Goal: Transaction & Acquisition: Book appointment/travel/reservation

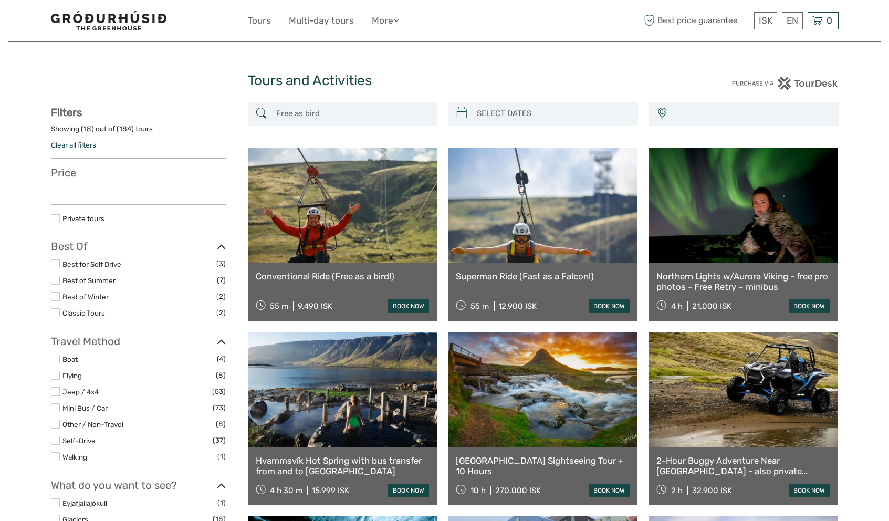
select select
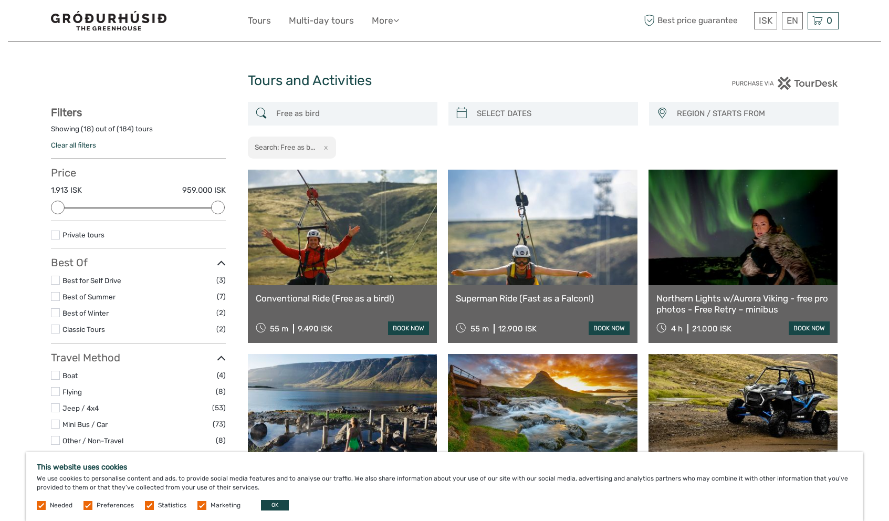
click at [402, 327] on link "book now" at bounding box center [408, 328] width 41 height 14
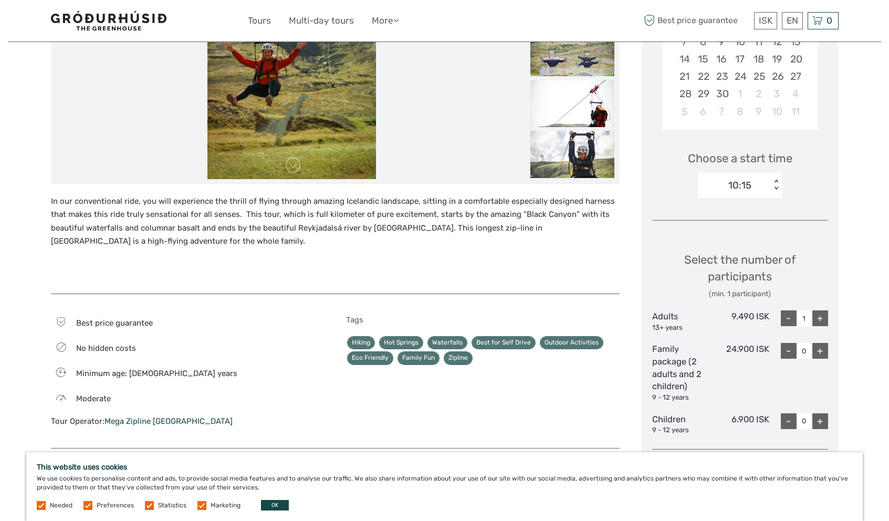
scroll to position [259, 0]
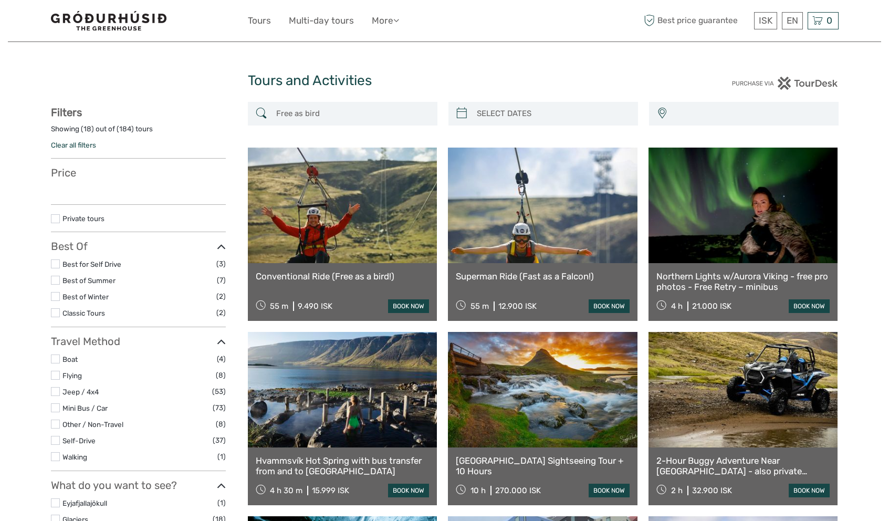
select select
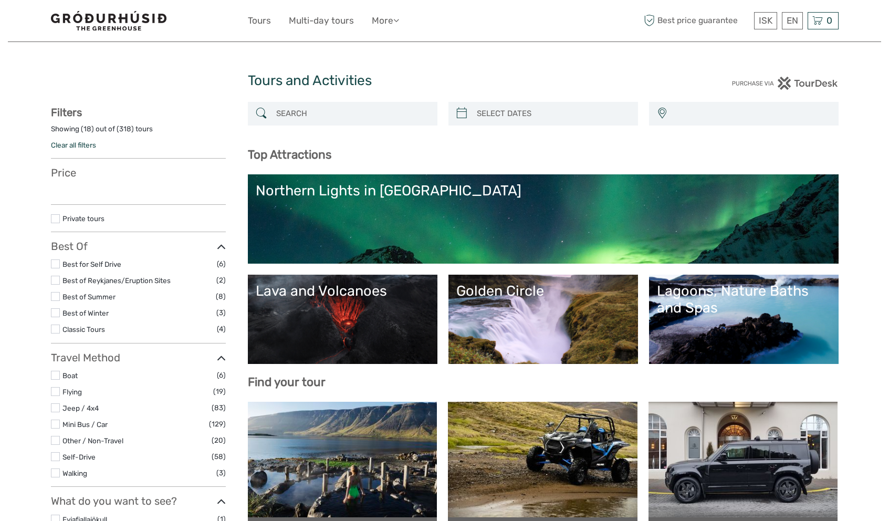
select select
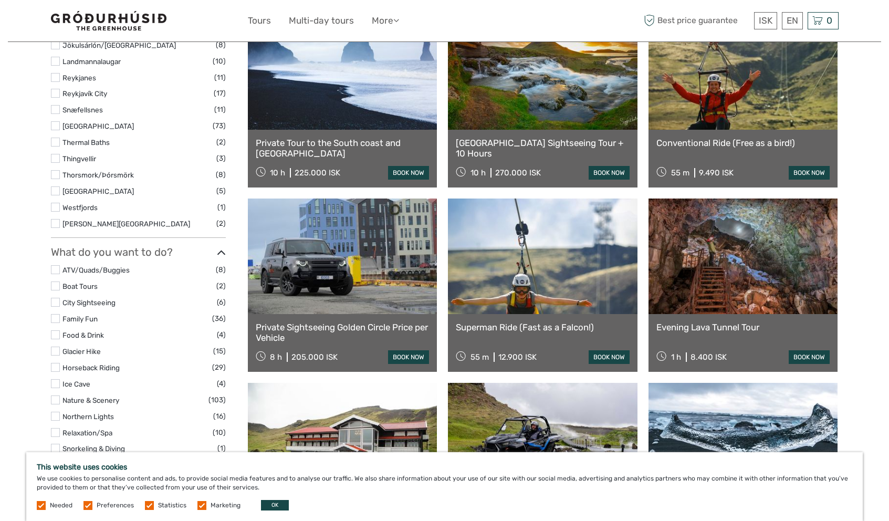
scroll to position [592, 0]
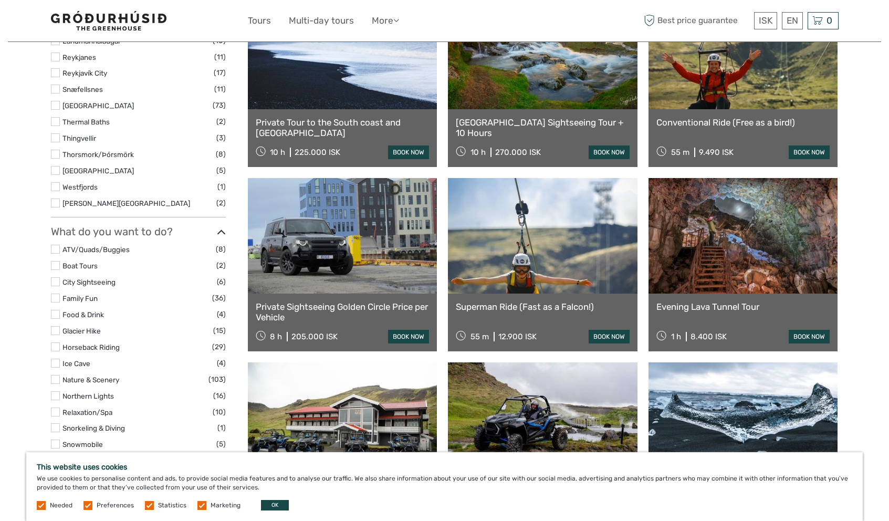
click at [761, 264] on link at bounding box center [743, 235] width 190 height 115
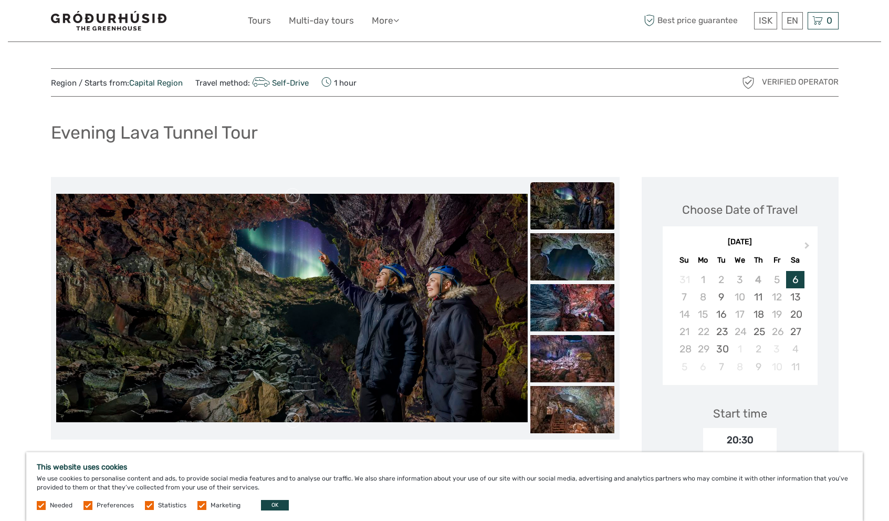
click at [572, 206] on img at bounding box center [572, 205] width 84 height 47
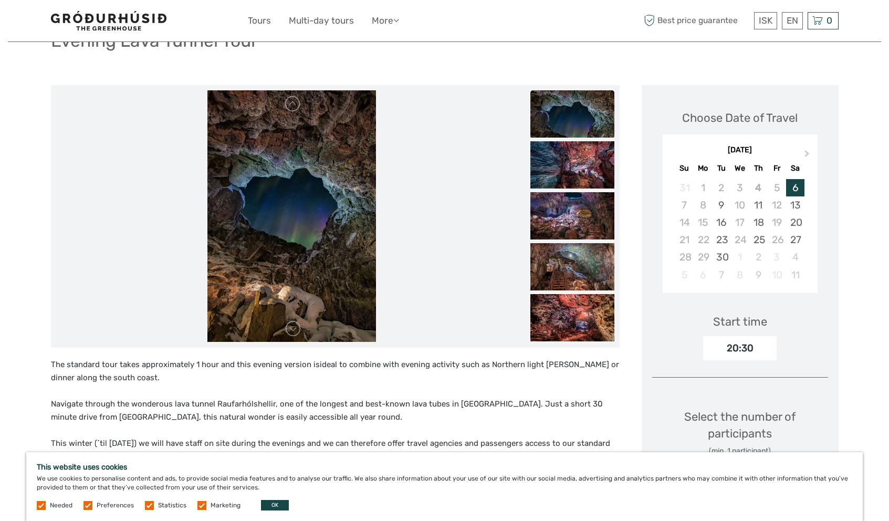
scroll to position [88, 0]
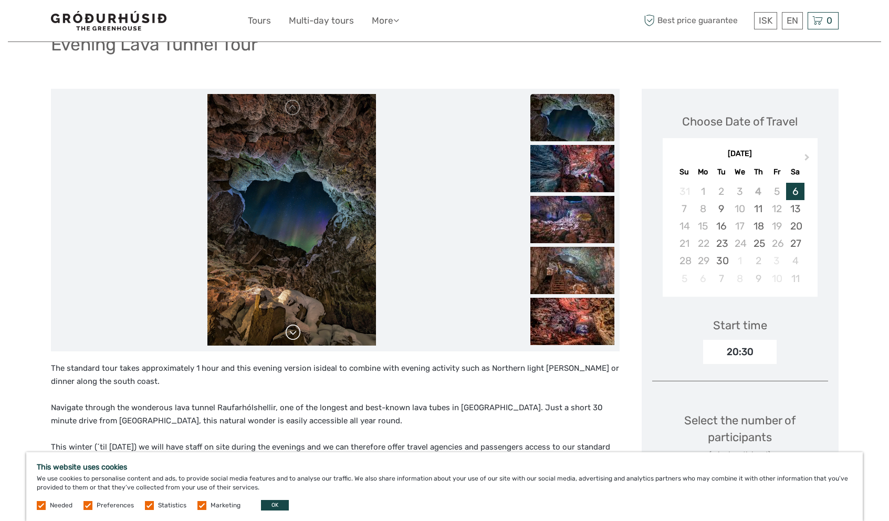
click at [292, 334] on link at bounding box center [293, 332] width 17 height 17
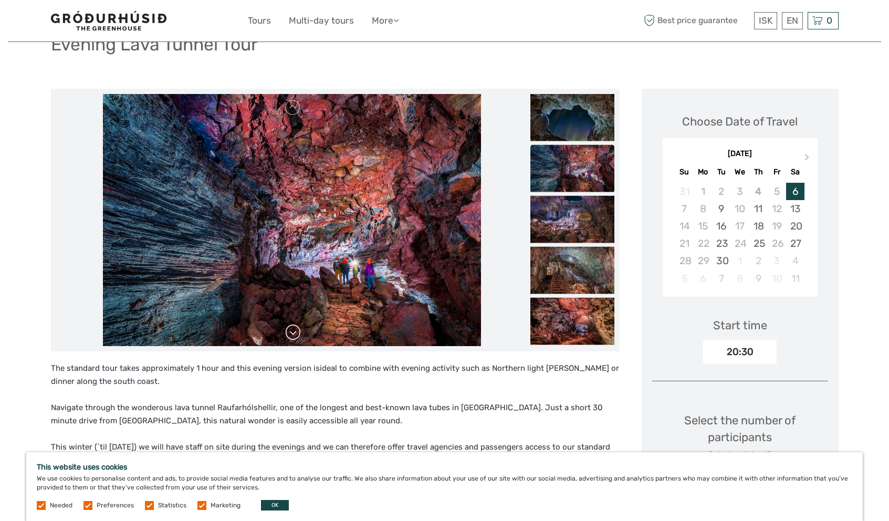
click at [292, 334] on link at bounding box center [293, 332] width 17 height 17
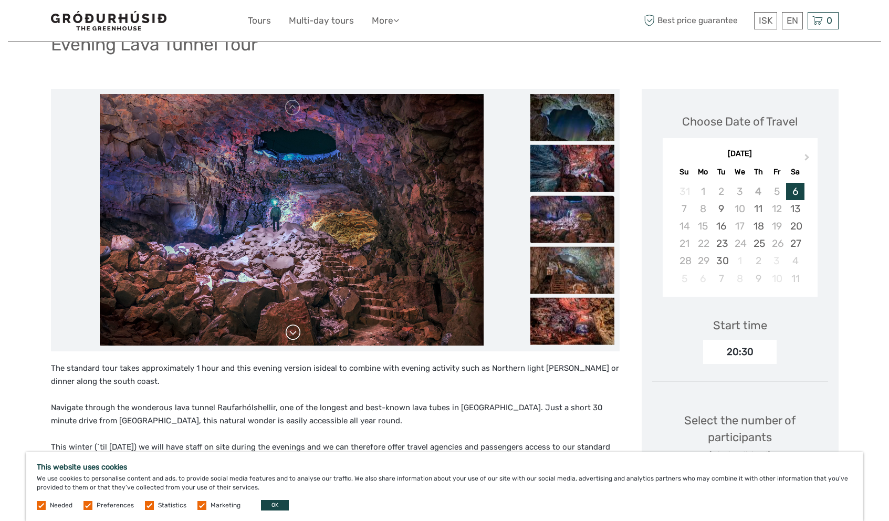
click at [292, 334] on link at bounding box center [293, 332] width 17 height 17
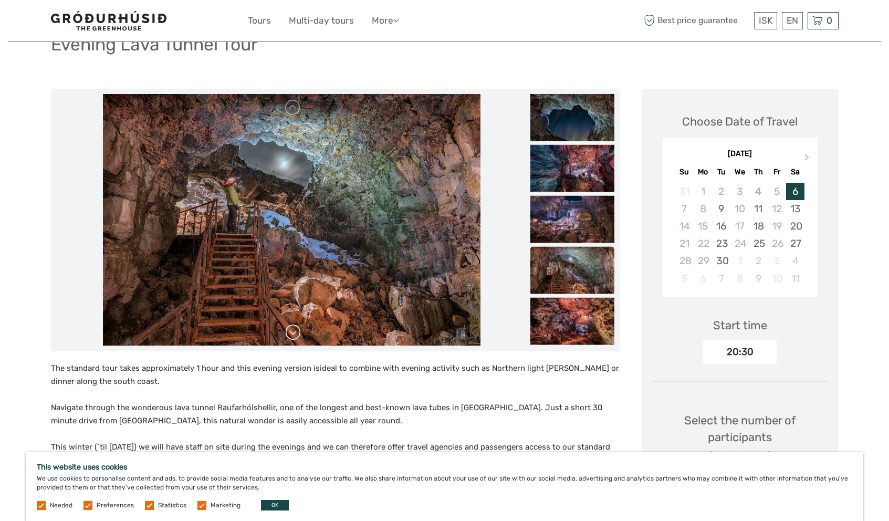
click at [292, 334] on link at bounding box center [293, 332] width 17 height 17
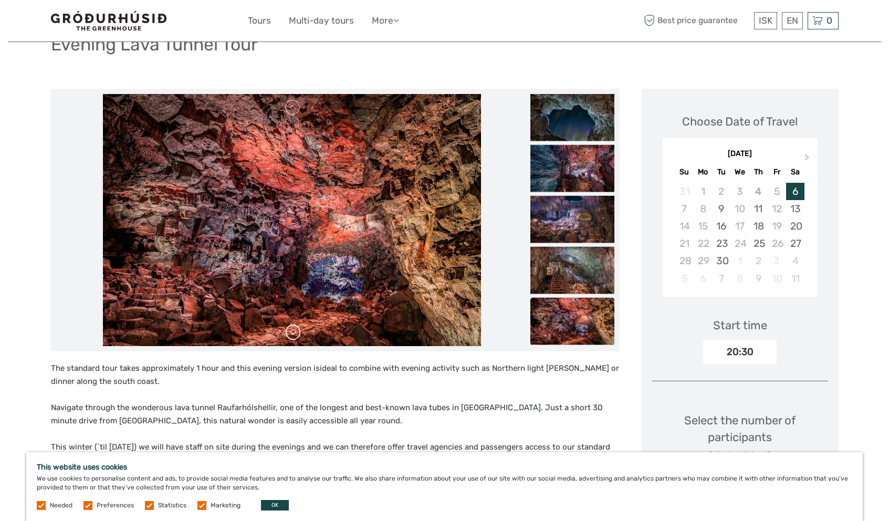
click at [292, 334] on link at bounding box center [293, 332] width 17 height 17
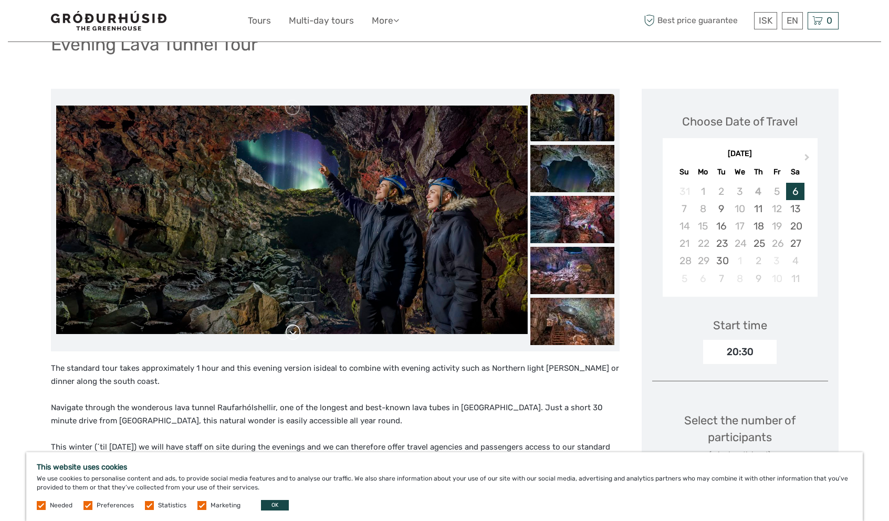
click at [292, 334] on link at bounding box center [293, 332] width 17 height 17
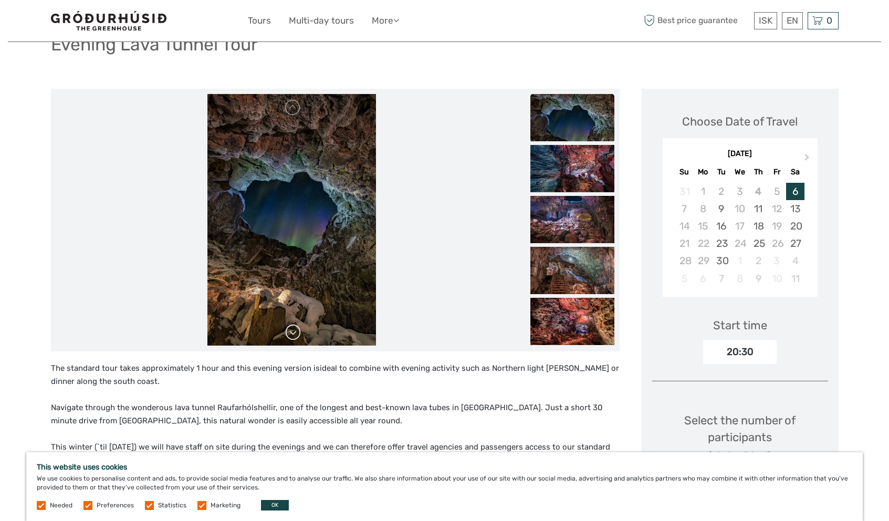
click at [292, 334] on link at bounding box center [293, 332] width 17 height 17
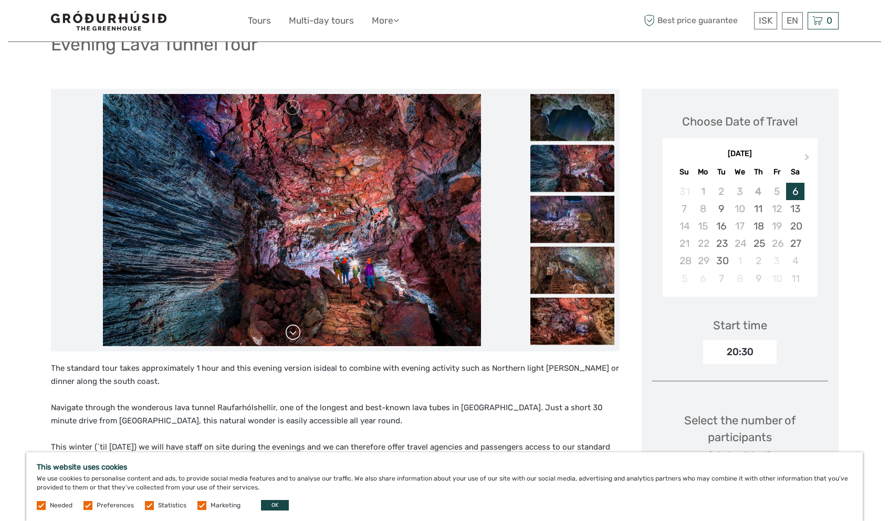
click at [292, 334] on link at bounding box center [293, 332] width 17 height 17
